Goal: Information Seeking & Learning: Learn about a topic

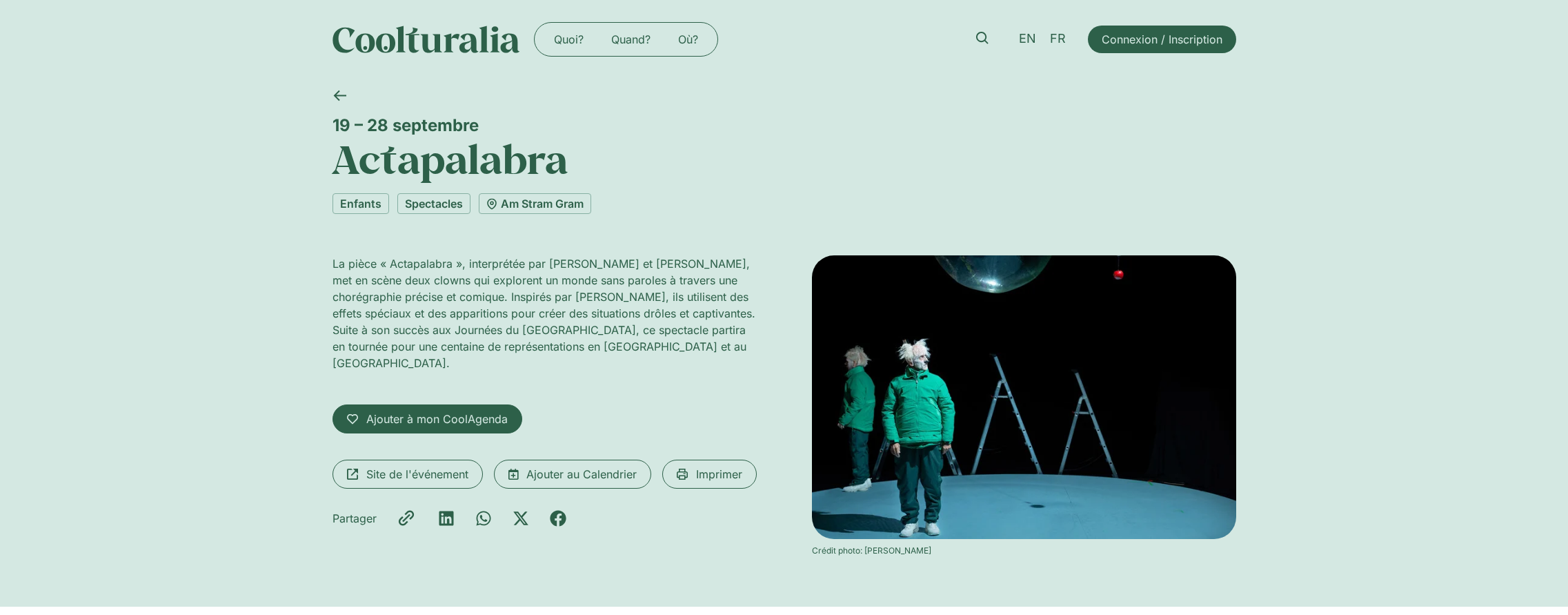
click at [427, 172] on h1 "Actapalabra" at bounding box center [784, 158] width 903 height 47
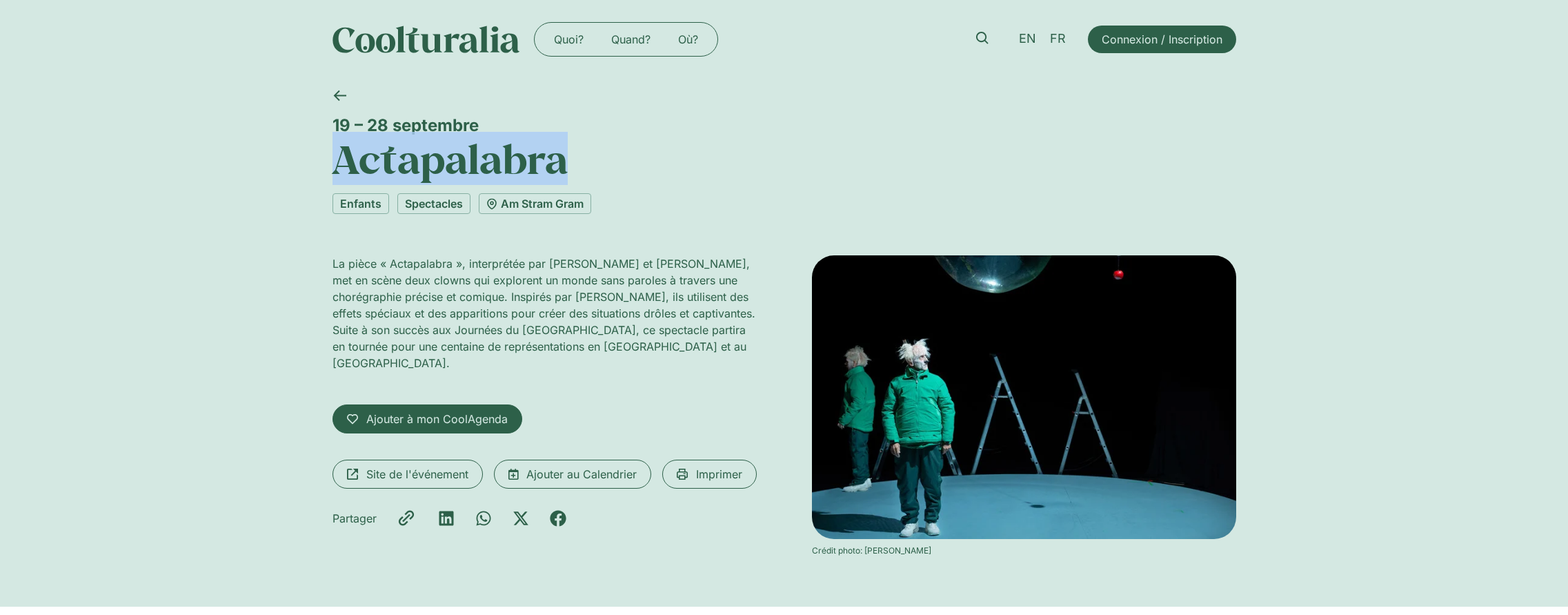
click at [427, 172] on h1 "Actapalabra" at bounding box center [784, 158] width 903 height 47
copy h1 "Actapalabra"
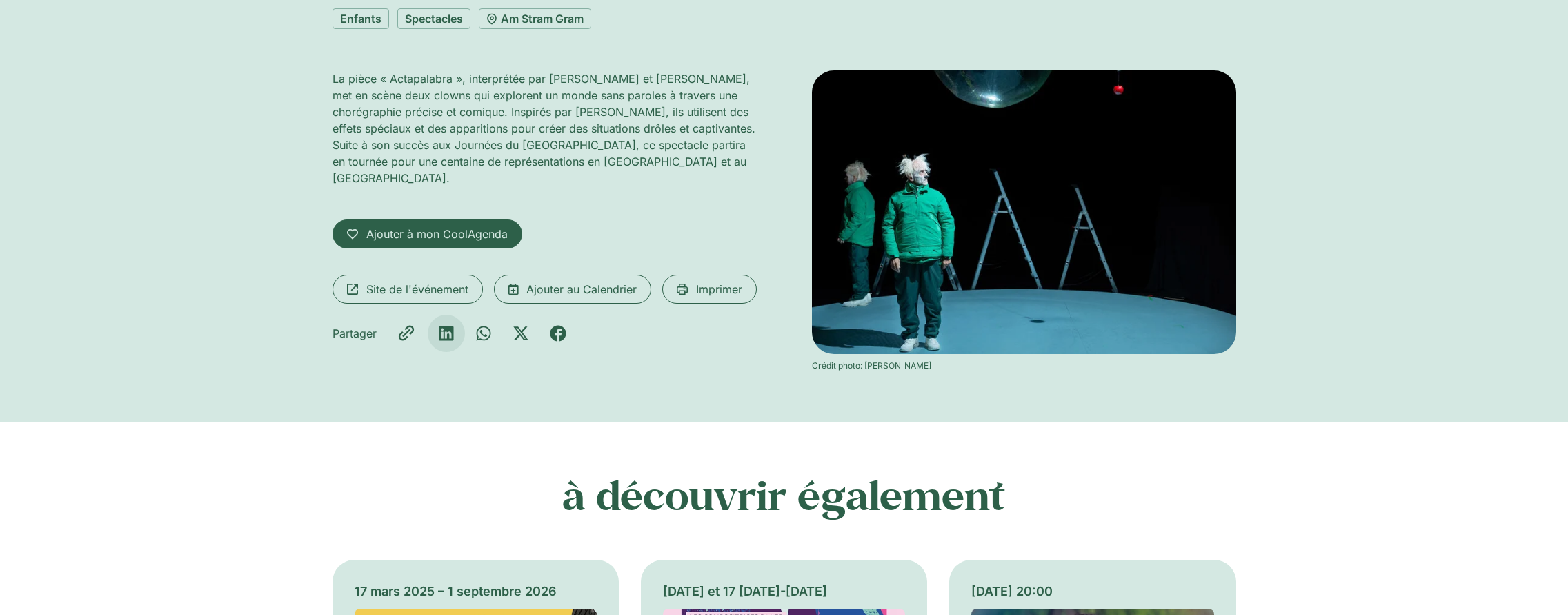
scroll to position [207, 0]
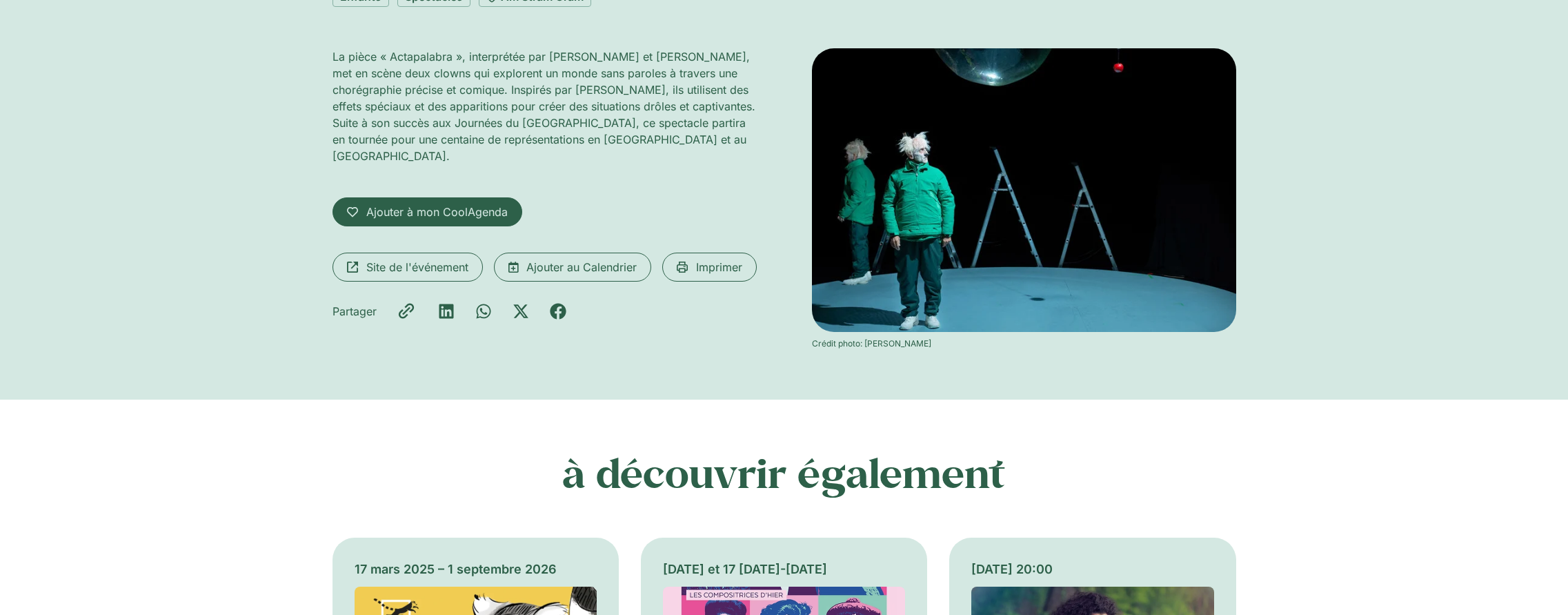
click at [452, 233] on div "La pièce « Actapalabra », interprétée par Philippe Gouin et Joan Mompart, met e…" at bounding box center [544, 199] width 424 height 301
click at [450, 259] on span "Site de l'événement" at bounding box center [417, 267] width 102 height 16
drag, startPoint x: 380, startPoint y: 56, endPoint x: 459, endPoint y: 54, distance: 79.0
click at [459, 54] on p "La pièce « Actapalabra », interprétée par Philippe Gouin et Joan Mompart, met e…" at bounding box center [544, 106] width 424 height 116
copy p "« Actapalabra »"
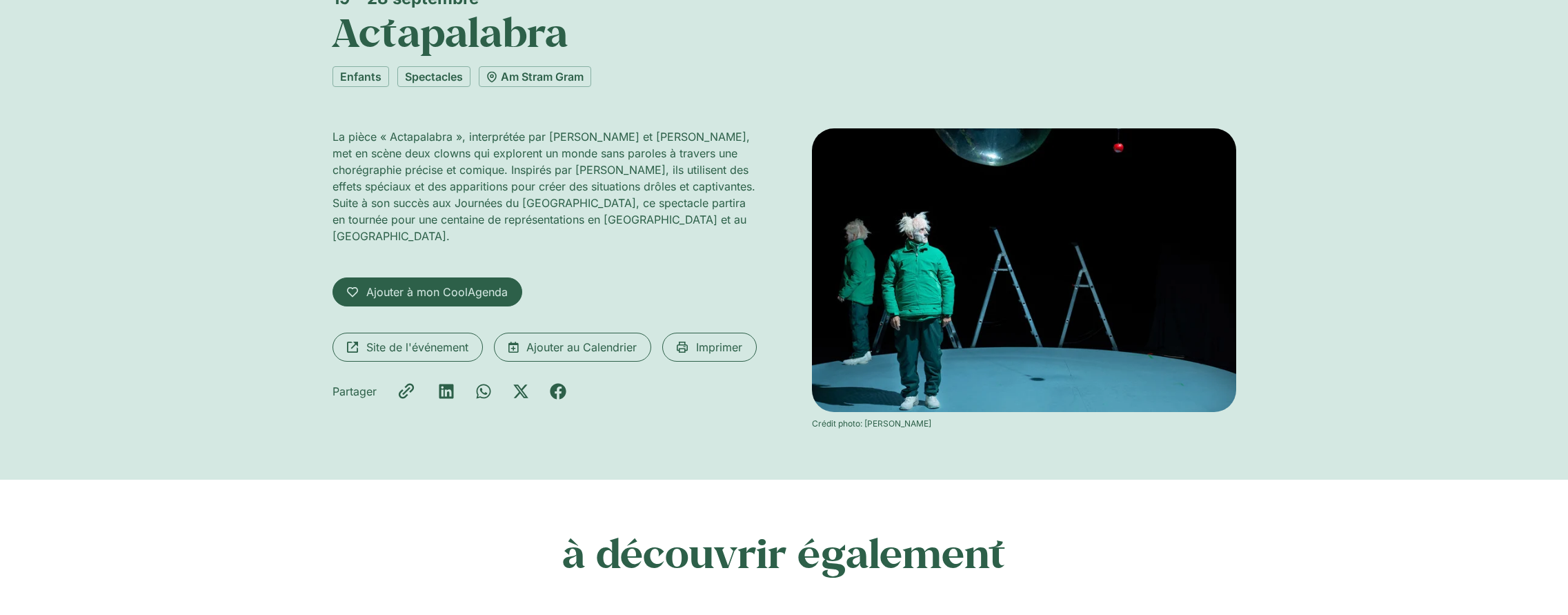
scroll to position [0, 0]
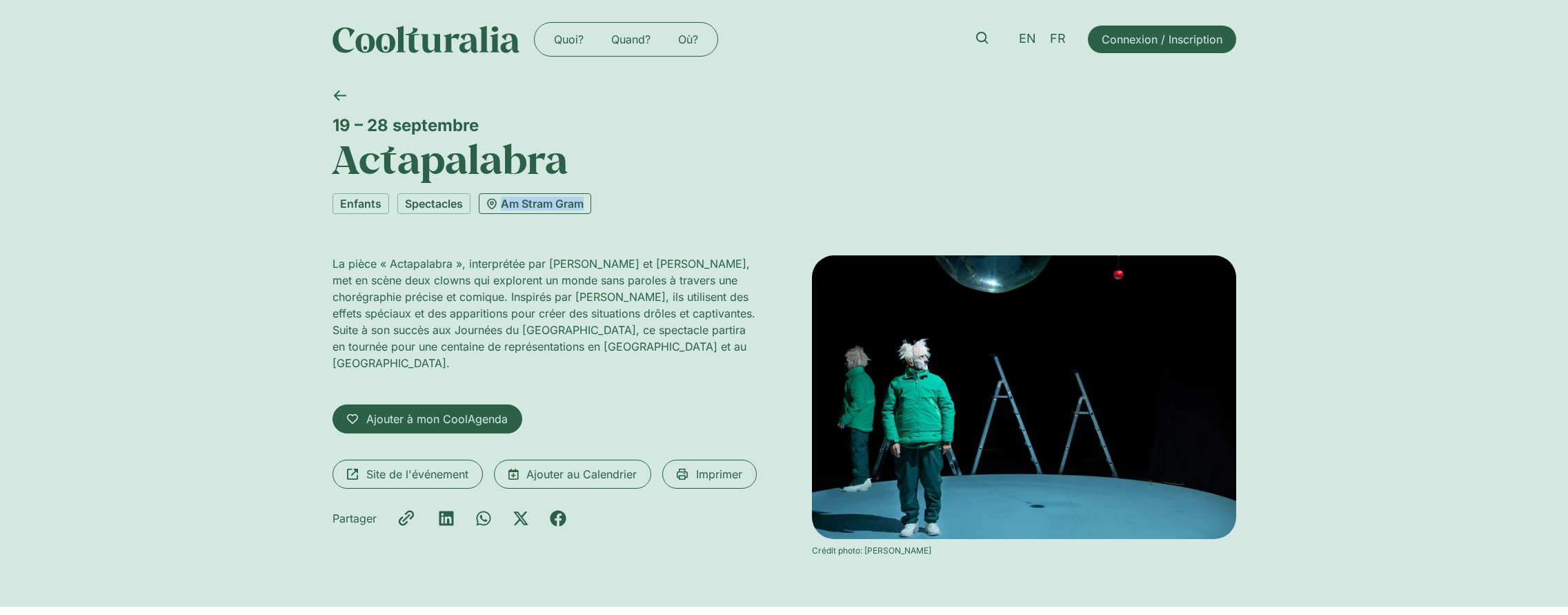
drag, startPoint x: 644, startPoint y: 215, endPoint x: 492, endPoint y: 201, distance: 152.6
click at [492, 201] on div "19 – 28 septembre Actapalabra Enfants Spectacles Am Stram Gram La pièce « Actap…" at bounding box center [784, 342] width 903 height 528
copy link "Am Stram Gram"
click at [352, 120] on div "19 – 28 septembre" at bounding box center [784, 125] width 903 height 20
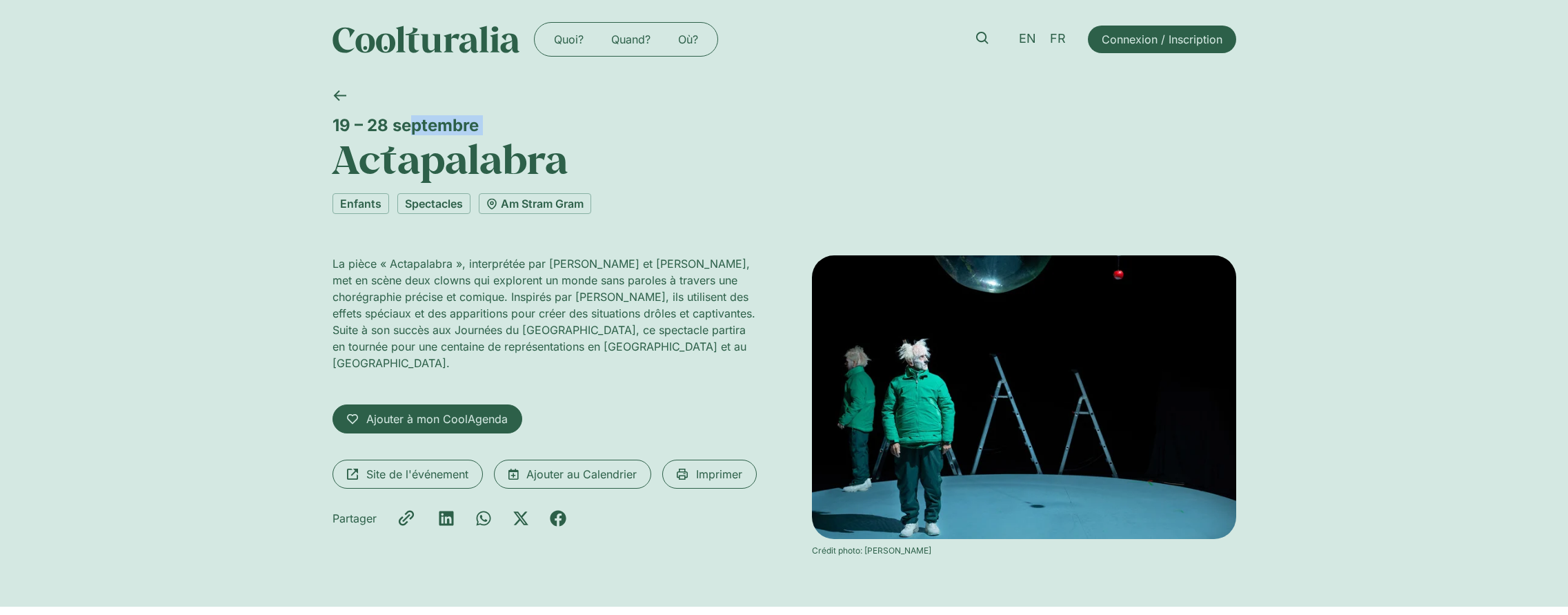
click at [352, 120] on div "19 – 28 septembre" at bounding box center [784, 125] width 903 height 20
copy div "19 – 28 septembre"
click at [875, 556] on div "Crédit photo: Ariane Catton" at bounding box center [1023, 550] width 424 height 12
drag, startPoint x: 875, startPoint y: 556, endPoint x: 912, endPoint y: 554, distance: 37.1
click at [912, 554] on div "Crédit photo: Ariane Catton" at bounding box center [1023, 550] width 424 height 12
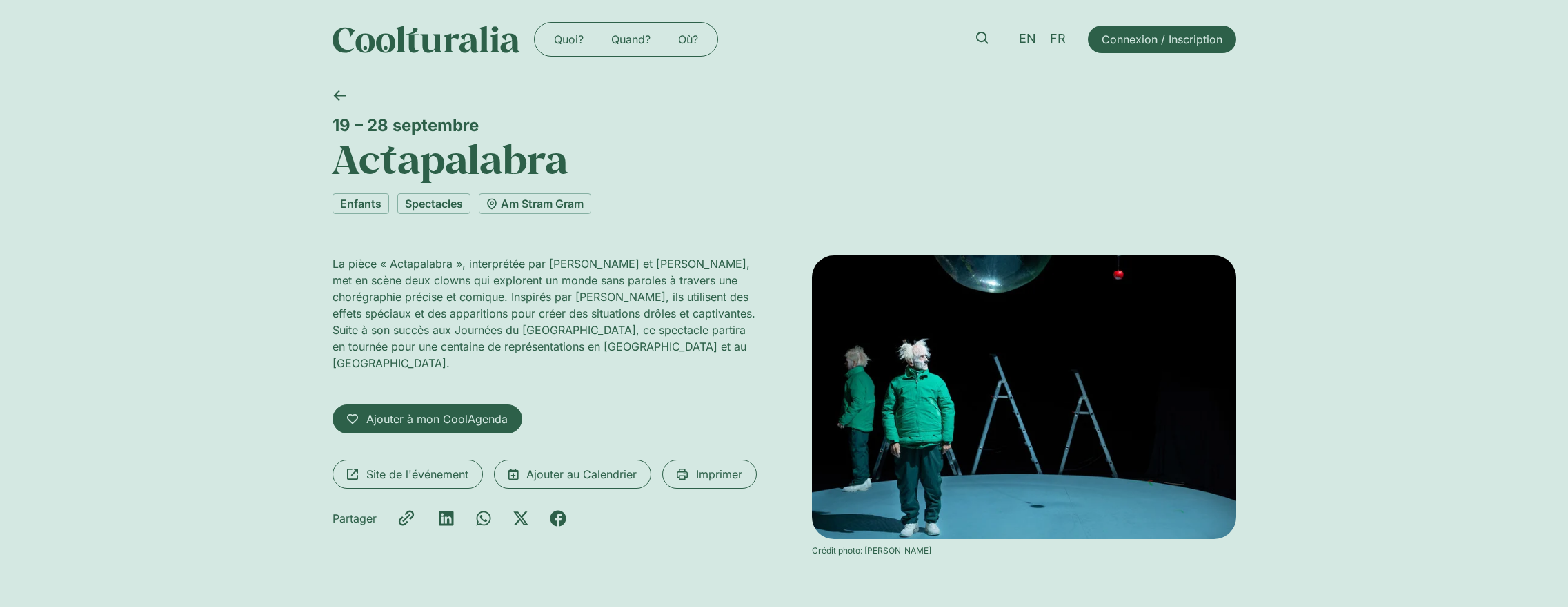
copy div "Ariane Catton"
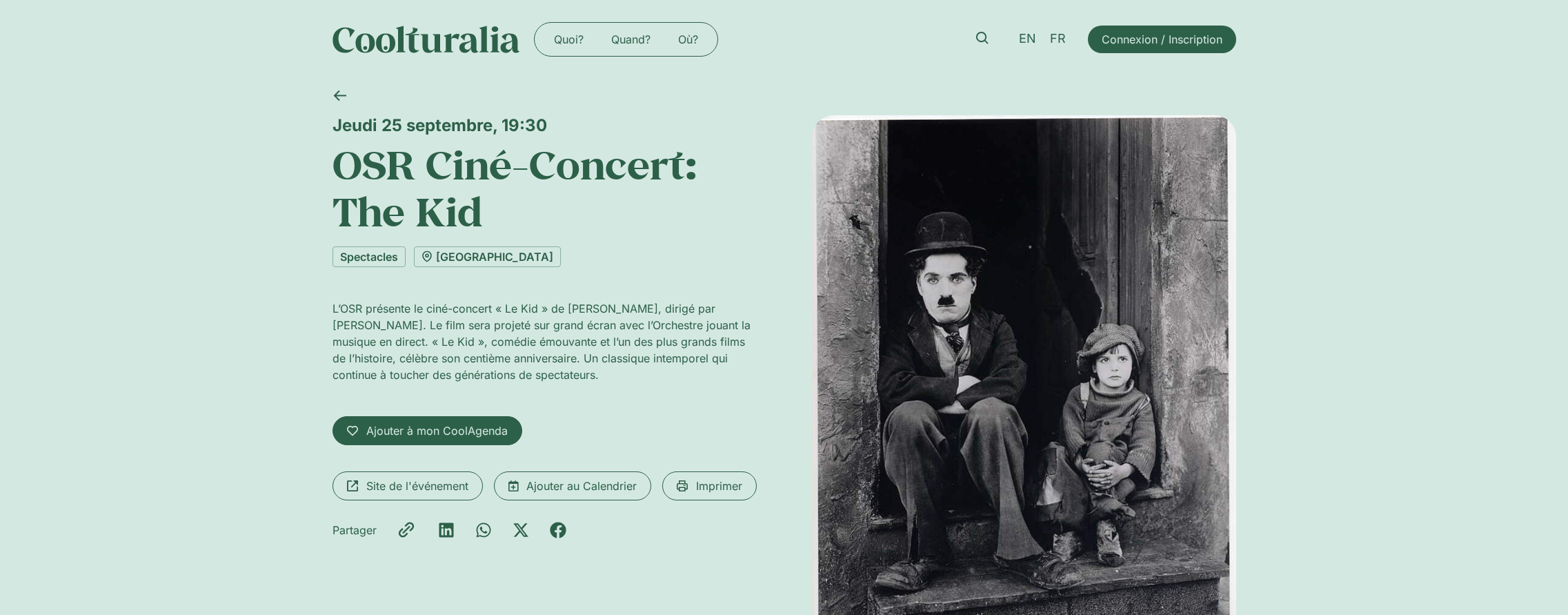
click at [486, 184] on h1 "OSR Ciné-Concert: The Kid" at bounding box center [544, 187] width 424 height 94
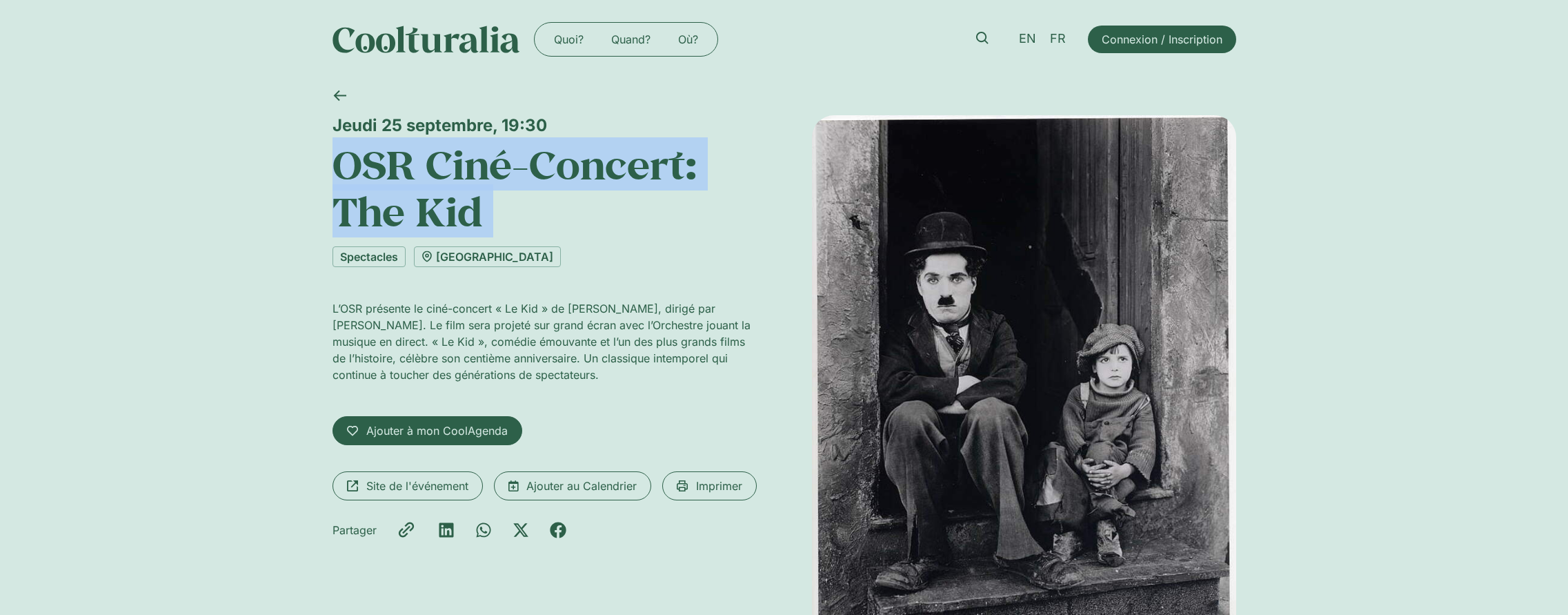
click at [486, 184] on h1 "OSR Ciné-Concert: The Kid" at bounding box center [544, 187] width 424 height 94
copy div "OSR Ciné-Concert: The Kid"
click at [637, 209] on h1 "OSR Ciné-Concert: The Kid" at bounding box center [544, 187] width 424 height 94
click at [410, 201] on h1 "OSR Ciné-Concert: The Kid" at bounding box center [544, 187] width 424 height 94
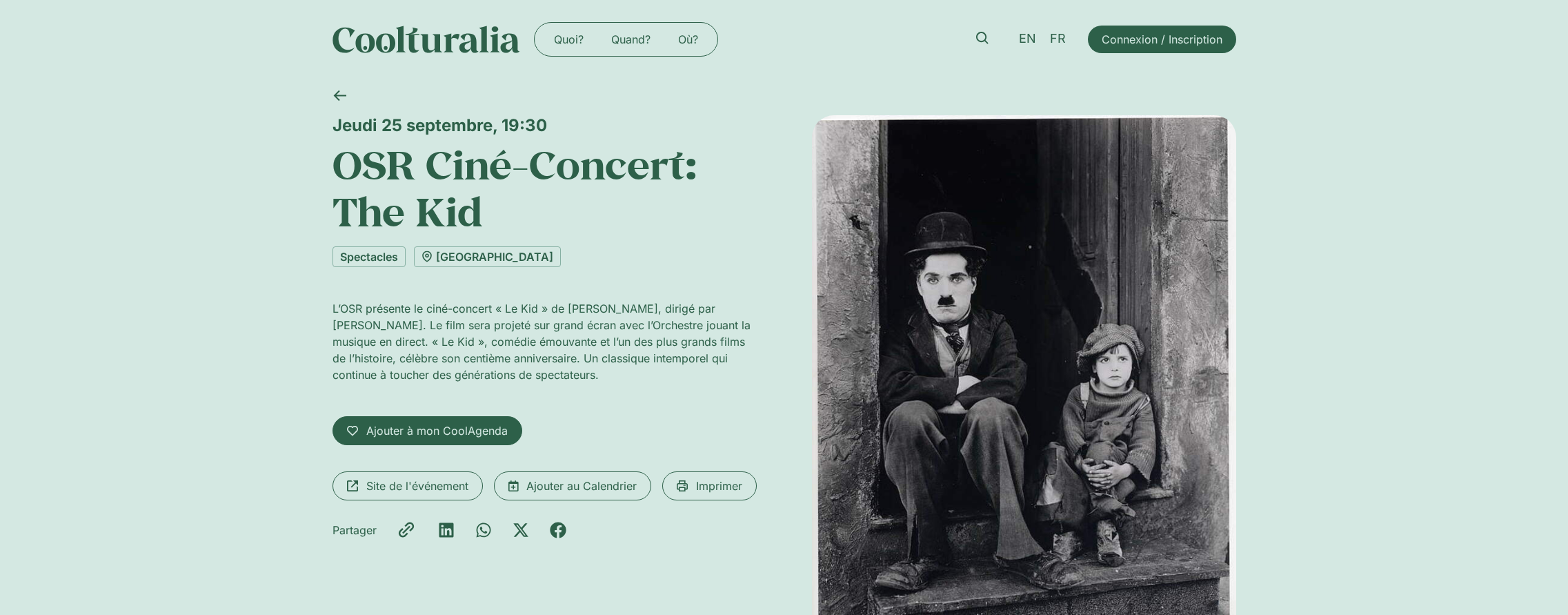
click at [410, 200] on h1 "OSR Ciné-Concert: The Kid" at bounding box center [544, 187] width 424 height 94
click at [445, 204] on h1 "OSR Ciné-Concert: The Kid" at bounding box center [544, 187] width 424 height 94
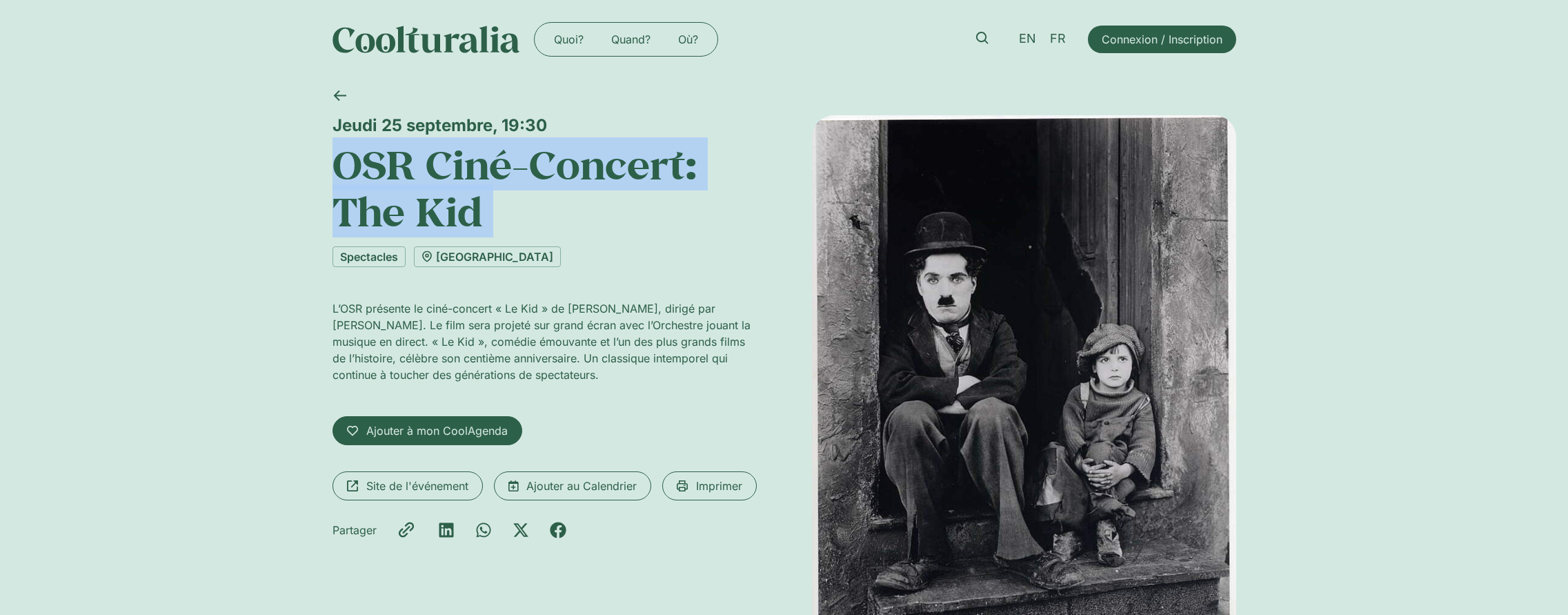
click at [445, 204] on h1 "OSR Ciné-Concert: The Kid" at bounding box center [544, 187] width 424 height 94
click at [556, 221] on h1 "OSR Ciné-Concert: The Kid" at bounding box center [544, 187] width 424 height 94
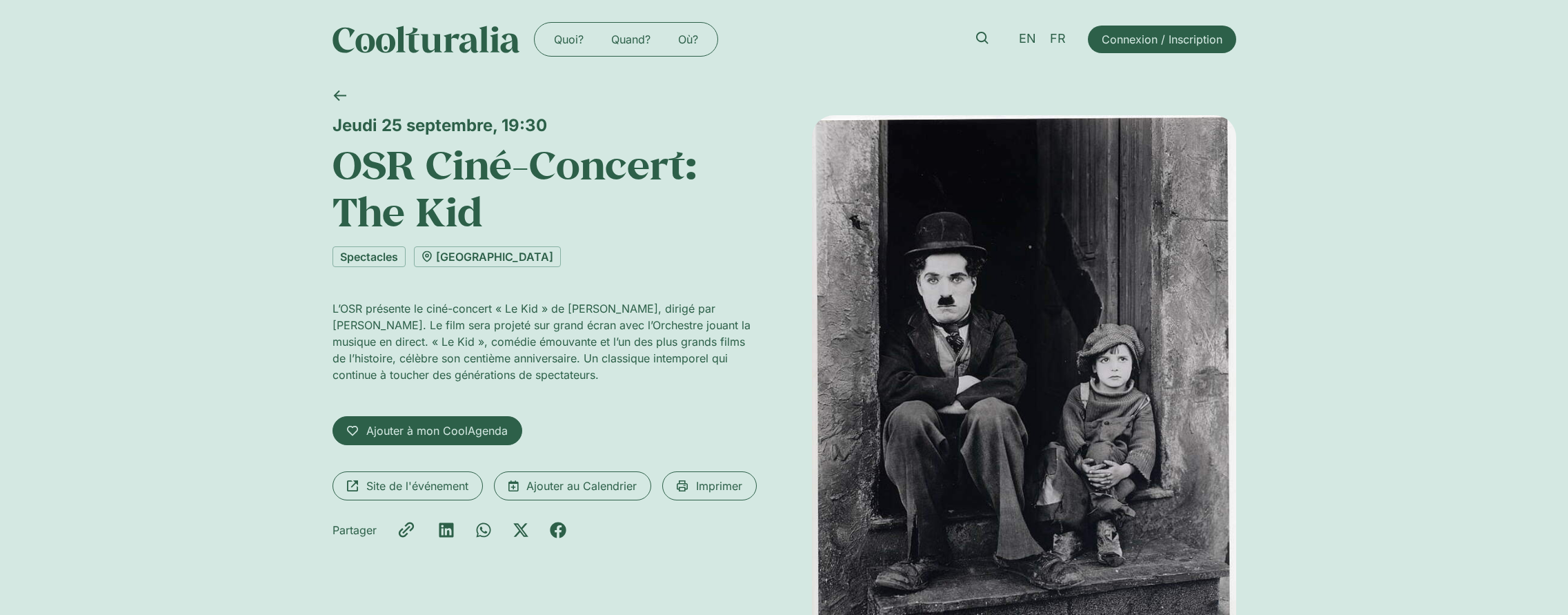
click at [359, 215] on h1 "OSR Ciné-Concert: The Kid" at bounding box center [544, 187] width 424 height 94
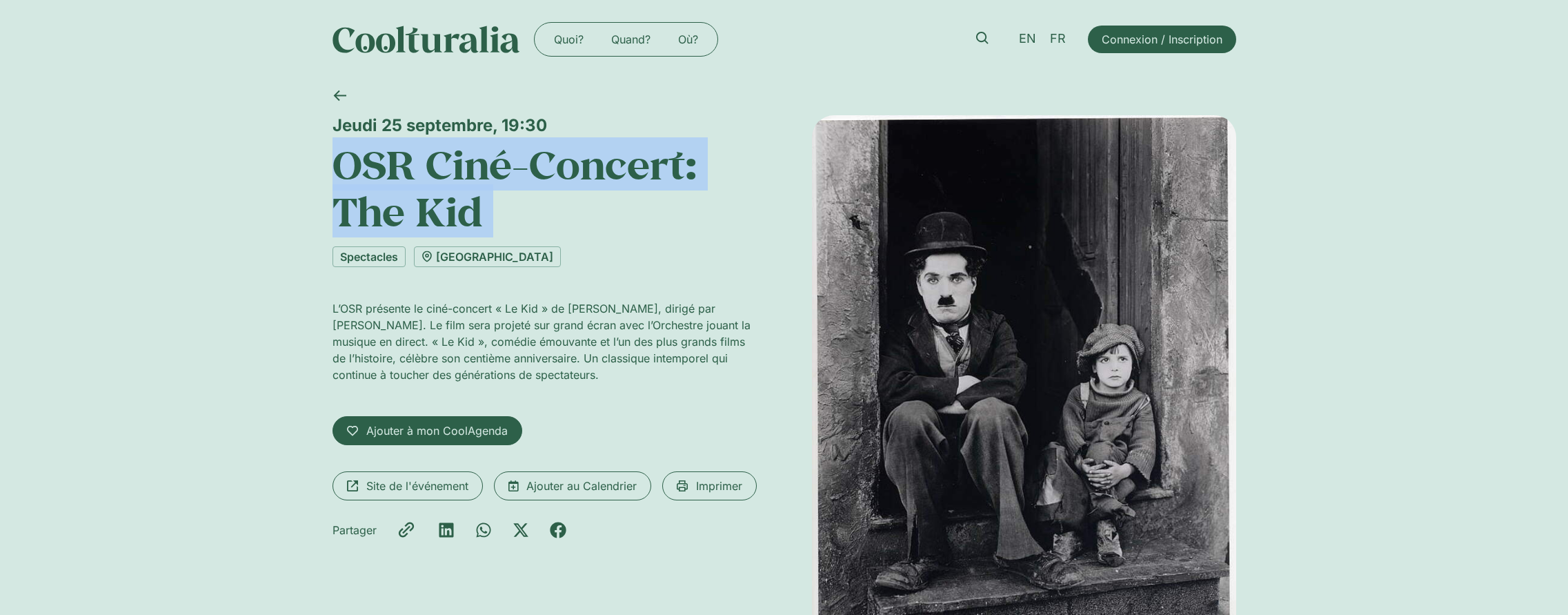
click at [359, 215] on h1 "OSR Ciné-Concert: The Kid" at bounding box center [544, 187] width 424 height 94
click at [537, 214] on h1 "OSR Ciné-Concert: The Kid" at bounding box center [544, 187] width 424 height 94
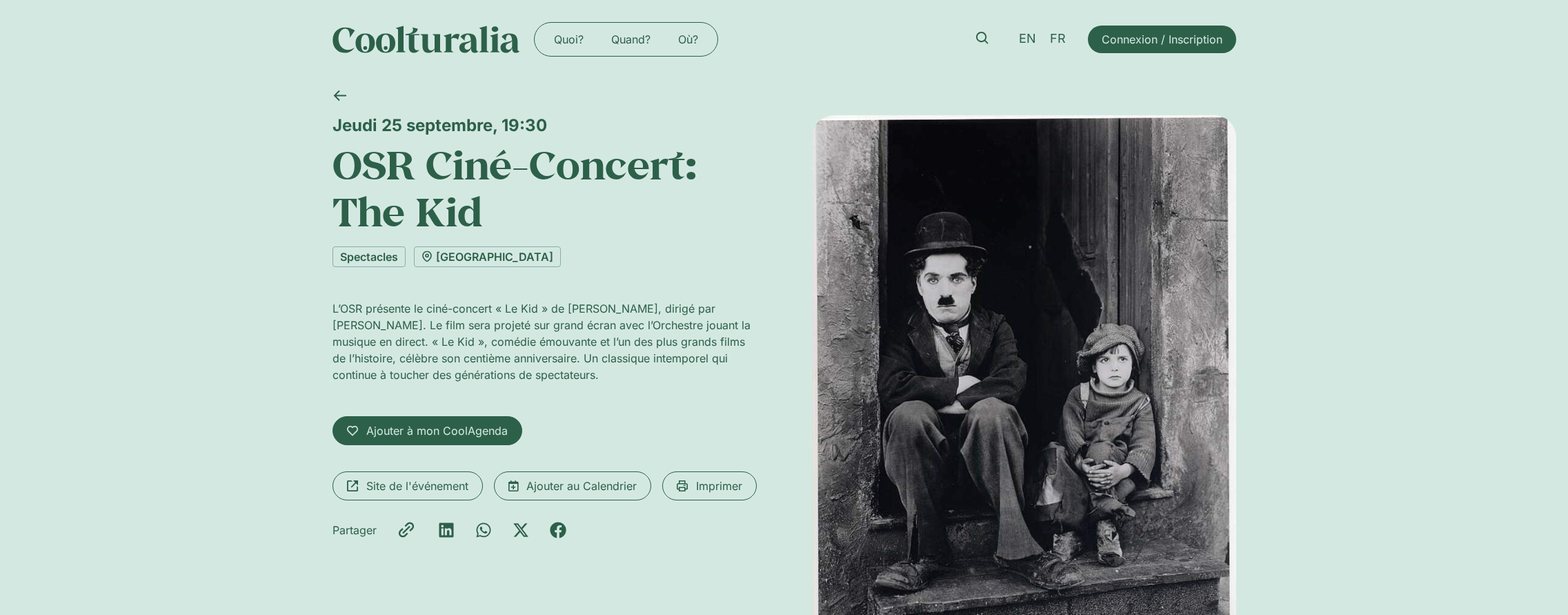
click at [374, 216] on h1 "OSR Ciné-Concert: The Kid" at bounding box center [544, 187] width 424 height 94
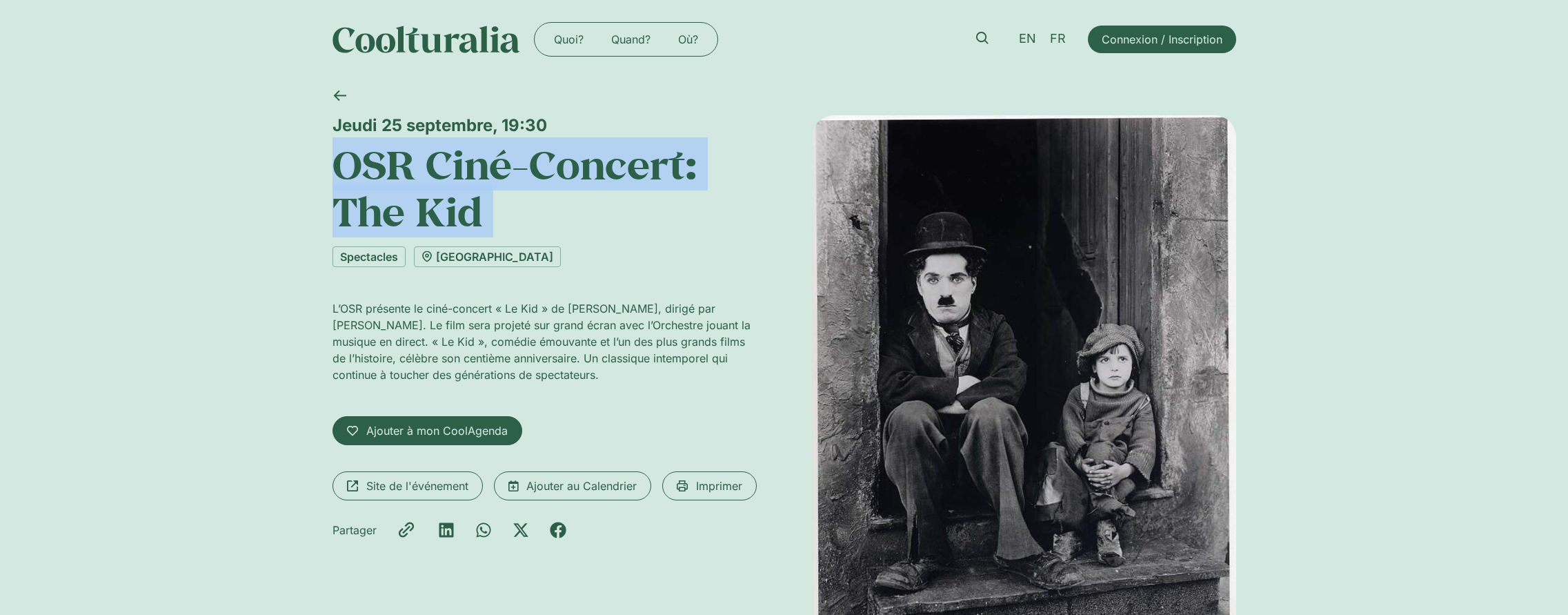
click at [374, 216] on h1 "OSR Ciné-Concert: The Kid" at bounding box center [544, 187] width 424 height 94
click at [510, 213] on h1 "OSR Ciné-Concert: The Kid" at bounding box center [544, 187] width 424 height 94
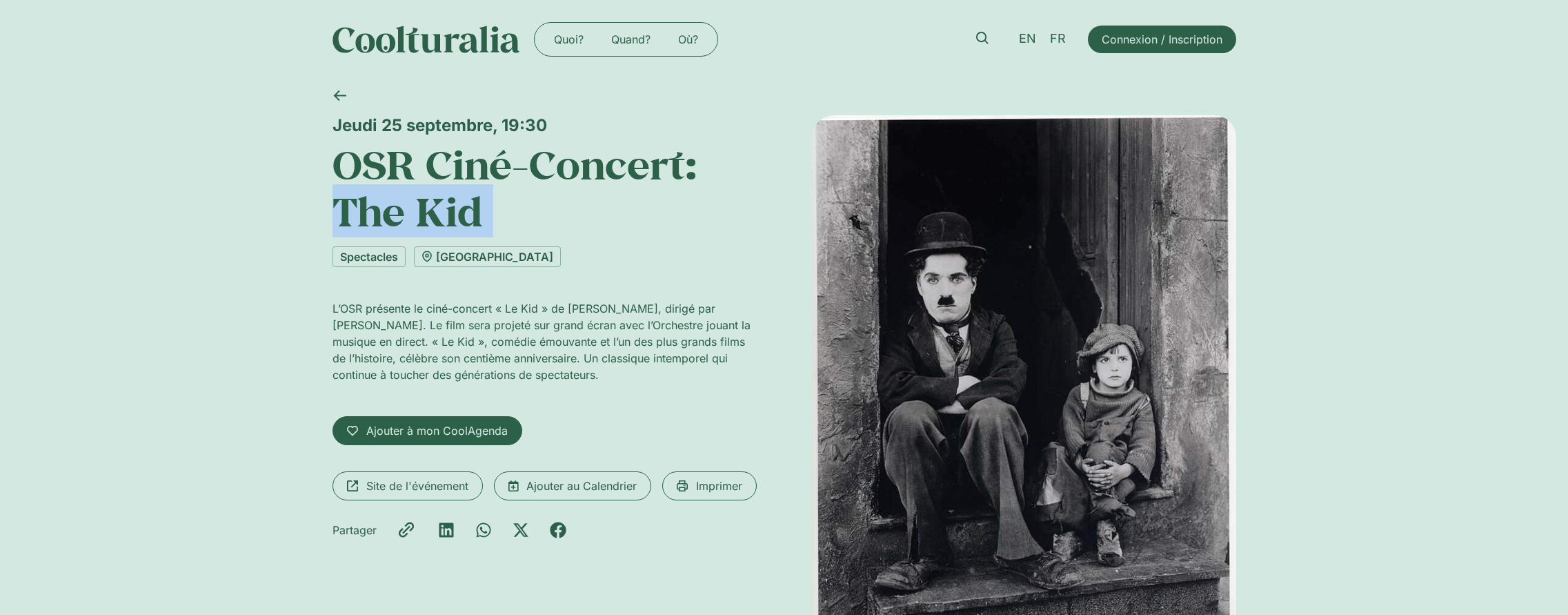
drag, startPoint x: 510, startPoint y: 213, endPoint x: 331, endPoint y: 214, distance: 179.0
click at [332, 214] on h1 "OSR Ciné-Concert: The Kid" at bounding box center [544, 187] width 424 height 94
drag, startPoint x: 582, startPoint y: 263, endPoint x: 422, endPoint y: 246, distance: 160.9
click at [422, 246] on div "Spectacles Victoria Hall" at bounding box center [544, 256] width 424 height 21
copy link "Victoria Hall"
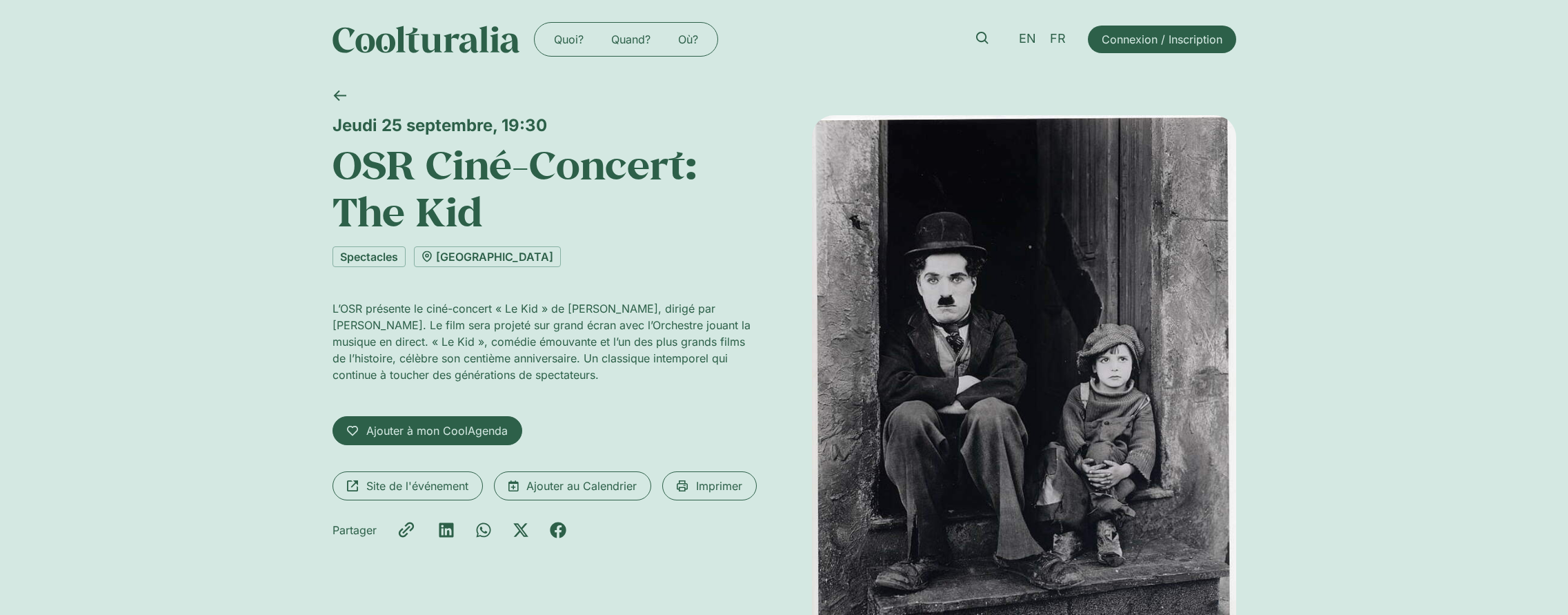
click at [354, 126] on div "Jeudi 25 septembre, 19:30" at bounding box center [544, 125] width 424 height 20
copy div "Jeudi 25 septembre, 19:30"
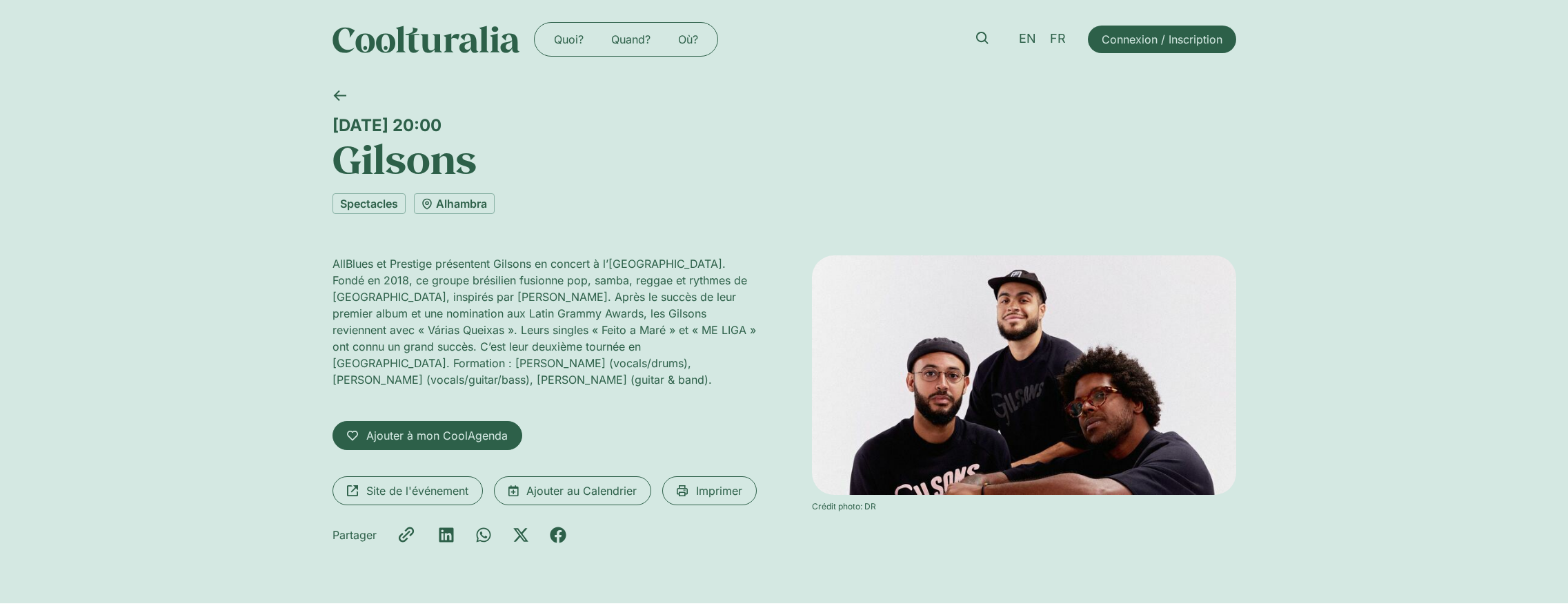
click at [423, 153] on h1 "Gilsons" at bounding box center [784, 158] width 903 height 47
copy h1 "Gilsons"
click at [392, 123] on div "[DATE] 20:00" at bounding box center [784, 125] width 903 height 20
drag, startPoint x: 392, startPoint y: 123, endPoint x: 558, endPoint y: 119, distance: 166.0
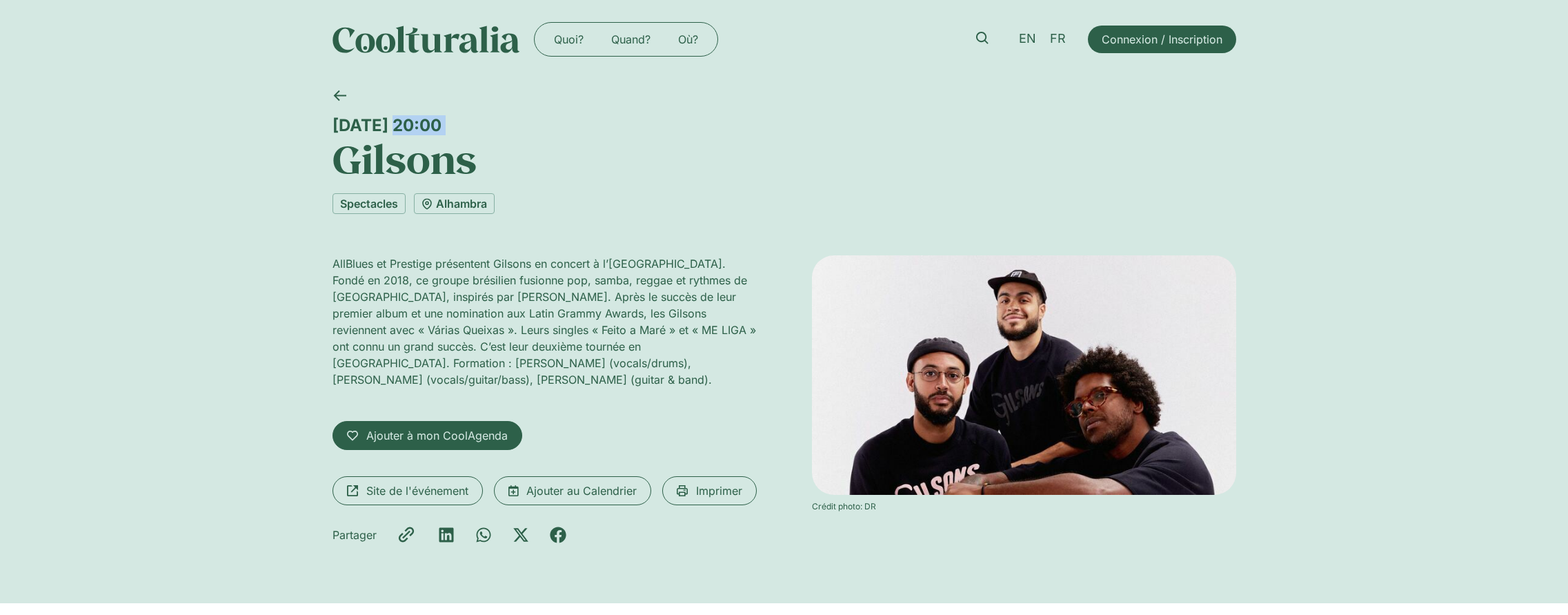
click at [558, 119] on div "[DATE] 20:00" at bounding box center [784, 125] width 903 height 20
copy div "[DATE] 20:00"
drag, startPoint x: 539, startPoint y: 206, endPoint x: 547, endPoint y: 212, distance: 10.0
click at [547, 212] on div "Spectacles Alhambra" at bounding box center [784, 203] width 903 height 21
copy link "Alhambra"
